Goal: Navigation & Orientation: Find specific page/section

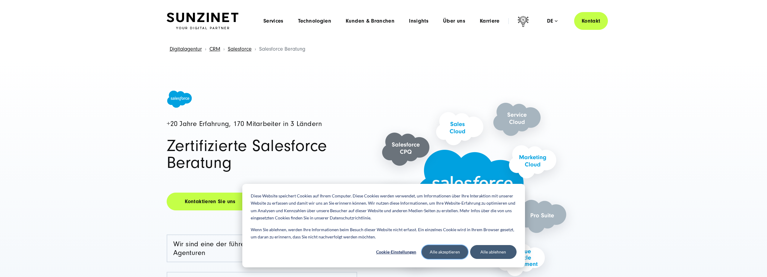
click at [441, 251] on button "Alle akzeptieren" at bounding box center [445, 252] width 46 height 14
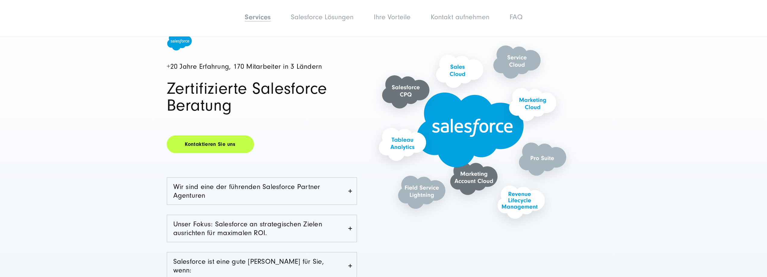
drag, startPoint x: 367, startPoint y: 174, endPoint x: 357, endPoint y: 241, distance: 68.3
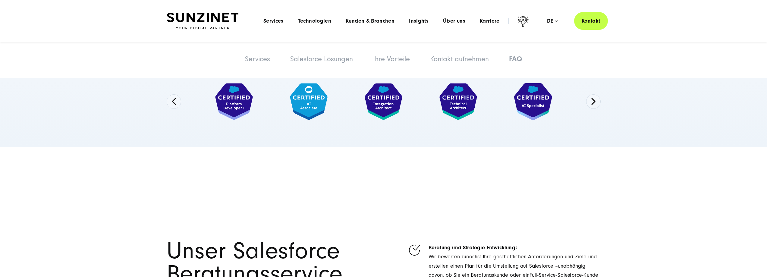
drag, startPoint x: 529, startPoint y: 244, endPoint x: 500, endPoint y: 36, distance: 209.7
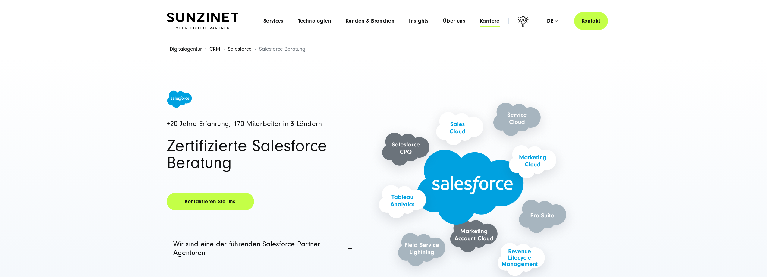
click at [497, 22] on span "Karriere" at bounding box center [490, 21] width 20 height 6
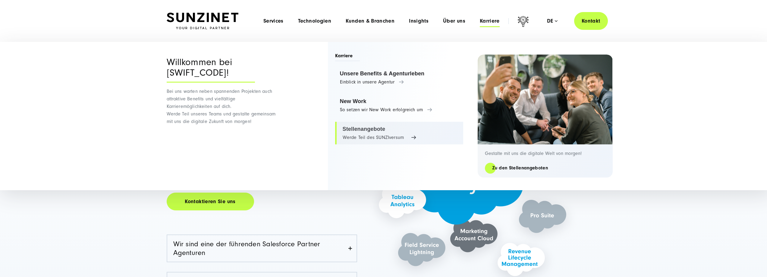
click at [396, 135] on link "Stellenangebote Werde Teil des SUNZIversum" at bounding box center [399, 133] width 128 height 23
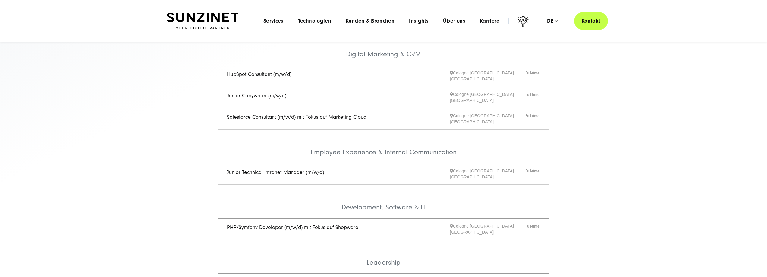
scroll to position [151, 0]
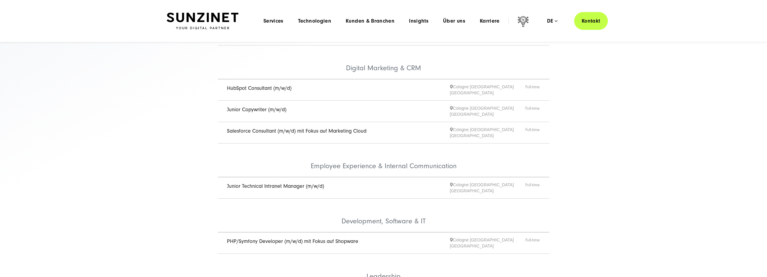
click at [343, 128] on link "Salesforce Consultant (m/w/d) mit Fokus auf Marketing Cloud" at bounding box center [297, 131] width 140 height 6
